Goal: Task Accomplishment & Management: Manage account settings

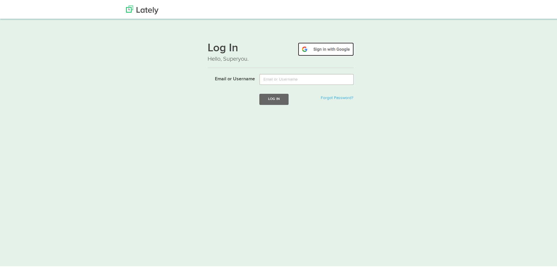
click at [326, 48] on img at bounding box center [326, 47] width 56 height 13
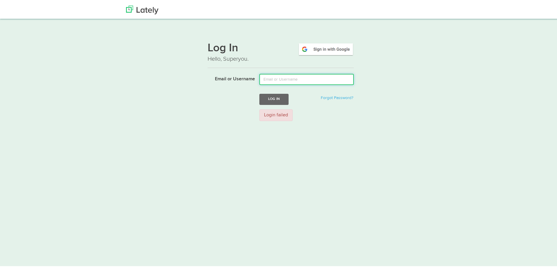
click at [280, 78] on input "Email or Username" at bounding box center [307, 78] width 95 height 11
drag, startPoint x: 295, startPoint y: 75, endPoint x: 370, endPoint y: 80, distance: 75.4
click at [370, 80] on div "Log In Hello, Superyou. Email or Username [EMAIL_ADDRESS][DOMAIN_NAME] Log In F…" at bounding box center [281, 79] width 354 height 89
type input "swagatamguharoy"
click at [271, 98] on button "Log In" at bounding box center [274, 97] width 29 height 11
